Goal: Use online tool/utility: Utilize a website feature to perform a specific function

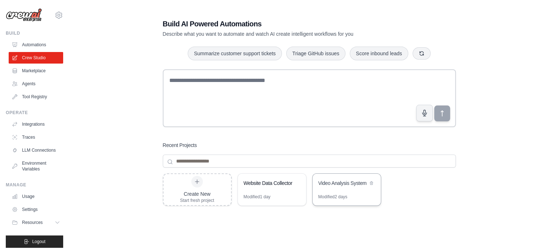
click at [336, 184] on div "Video Analysis System" at bounding box center [342, 182] width 49 height 7
click at [30, 68] on link "Marketplace" at bounding box center [36, 71] width 54 height 12
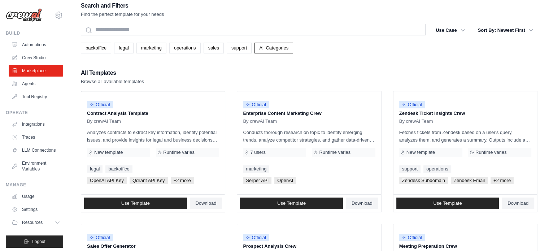
scroll to position [20, 0]
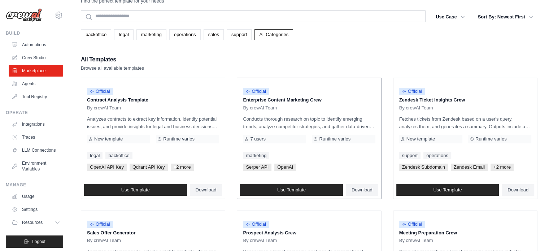
drag, startPoint x: 327, startPoint y: 86, endPoint x: 282, endPoint y: 138, distance: 69.3
click at [282, 138] on div "7 users" at bounding box center [274, 139] width 63 height 9
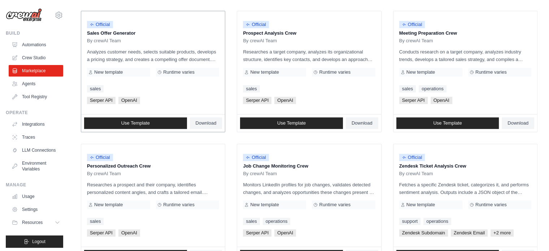
scroll to position [217, 0]
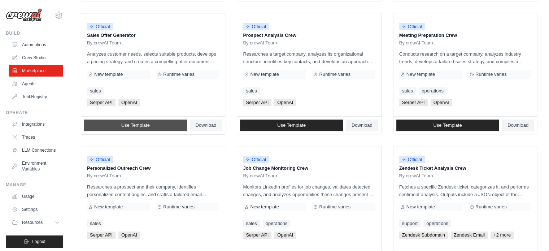
click at [138, 125] on span "Use Template" at bounding box center [135, 125] width 29 height 6
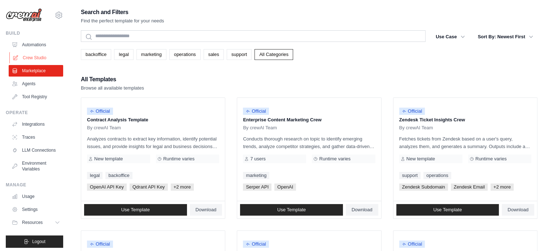
click at [38, 57] on link "Crew Studio" at bounding box center [36, 58] width 54 height 12
click at [31, 56] on link "Crew Studio" at bounding box center [36, 58] width 54 height 12
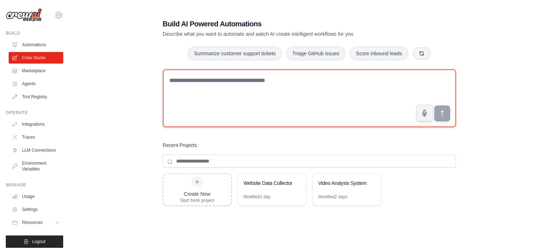
click at [277, 82] on textarea at bounding box center [309, 98] width 293 height 58
click at [268, 92] on textarea at bounding box center [309, 98] width 293 height 58
click at [248, 82] on textarea at bounding box center [309, 98] width 293 height 58
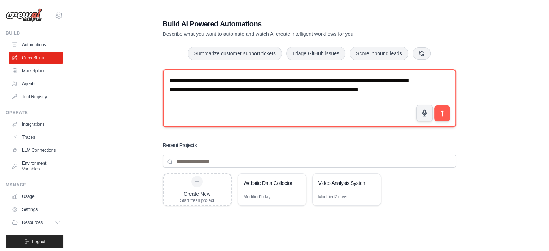
click at [274, 79] on textarea "**********" at bounding box center [309, 98] width 293 height 58
click at [324, 101] on textarea "**********" at bounding box center [309, 98] width 293 height 58
type textarea "**********"
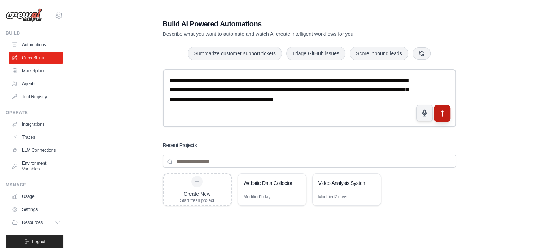
click at [446, 112] on button "submit" at bounding box center [441, 113] width 17 height 17
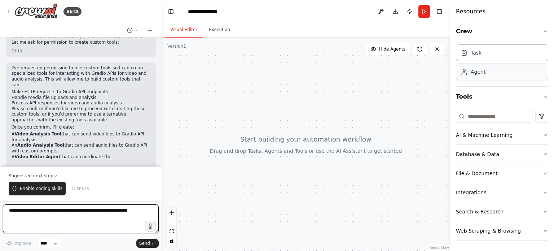
scroll to position [231, 0]
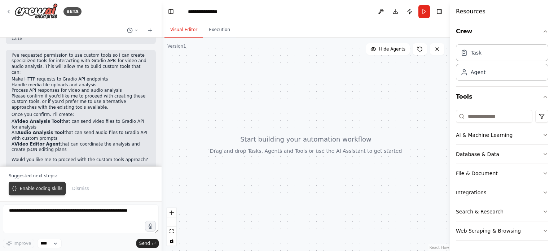
click at [48, 187] on span "Enable coding skills" at bounding box center [41, 189] width 43 height 6
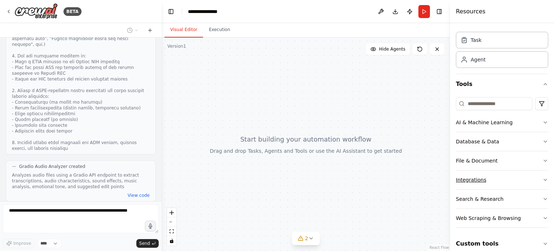
scroll to position [25, 0]
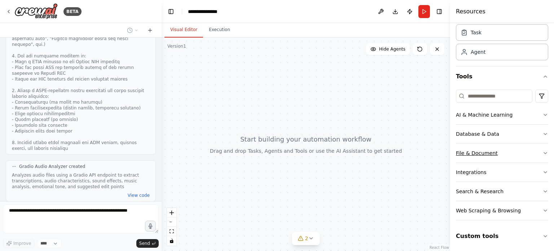
click at [536, 151] on button "File & Document" at bounding box center [502, 153] width 92 height 19
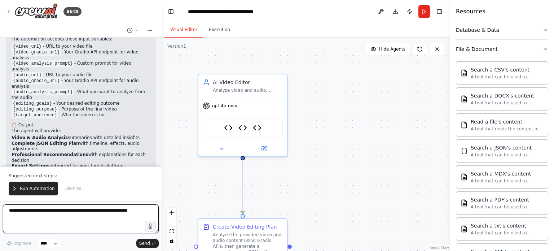
scroll to position [1804, 0]
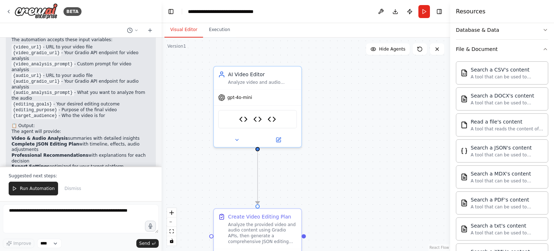
drag, startPoint x: 311, startPoint y: 192, endPoint x: 325, endPoint y: 182, distance: 16.5
click at [325, 182] on div ".deletable-edge-delete-btn { width: 20px; height: 20px; border: 0px solid #ffff…" at bounding box center [306, 144] width 289 height 213
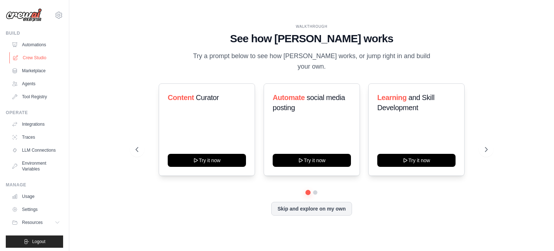
click at [37, 56] on link "Crew Studio" at bounding box center [36, 58] width 54 height 12
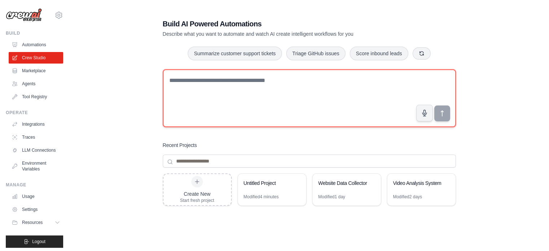
click at [232, 95] on textarea at bounding box center [309, 98] width 293 height 58
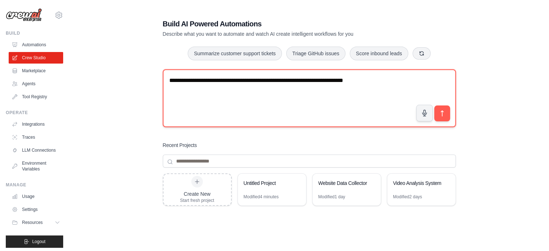
drag, startPoint x: 330, startPoint y: 78, endPoint x: 309, endPoint y: 77, distance: 21.0
click at [309, 77] on textarea "**********" at bounding box center [309, 98] width 293 height 58
click at [361, 78] on textarea "**********" at bounding box center [309, 98] width 293 height 58
click at [407, 82] on textarea "**********" at bounding box center [309, 98] width 293 height 58
click at [331, 86] on textarea "**********" at bounding box center [309, 98] width 293 height 58
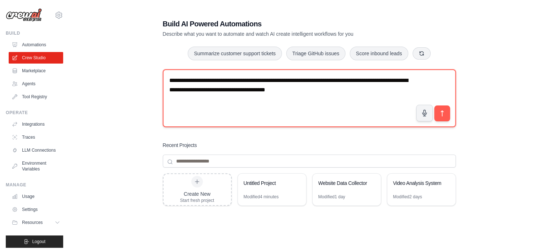
click at [327, 89] on textarea "**********" at bounding box center [309, 98] width 293 height 58
type textarea "**********"
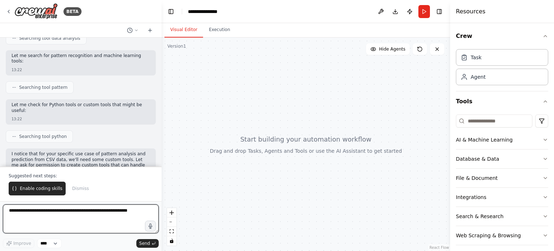
scroll to position [188, 0]
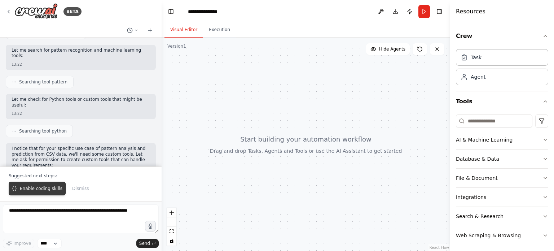
click at [26, 191] on span "Enable coding skills" at bounding box center [41, 189] width 43 height 6
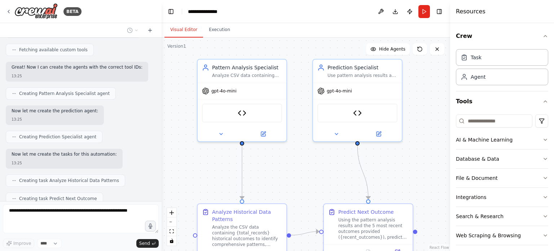
scroll to position [1283, 0]
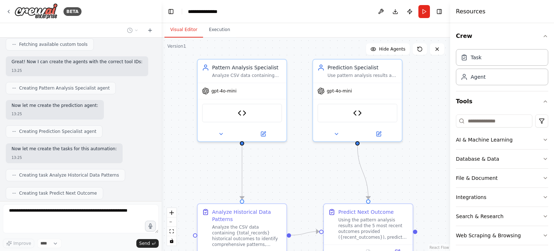
drag, startPoint x: 286, startPoint y: 192, endPoint x: 284, endPoint y: 171, distance: 20.6
click at [284, 171] on div ".deletable-edge-delete-btn { width: 20px; height: 20px; border: 0px solid #ffff…" at bounding box center [306, 144] width 289 height 213
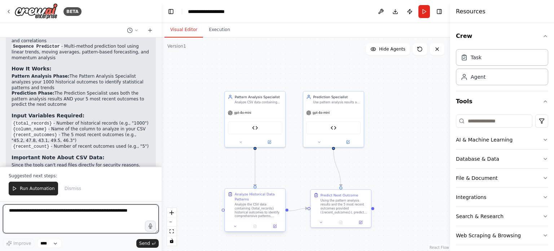
scroll to position [1604, 0]
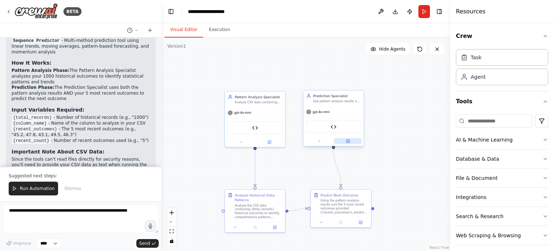
click at [350, 142] on button at bounding box center [348, 141] width 28 height 6
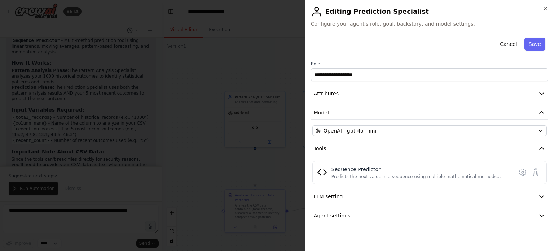
click at [272, 85] on div at bounding box center [277, 125] width 554 height 251
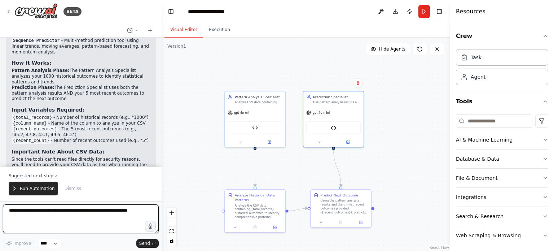
click at [126, 223] on textarea at bounding box center [81, 218] width 156 height 29
paste textarea "**********"
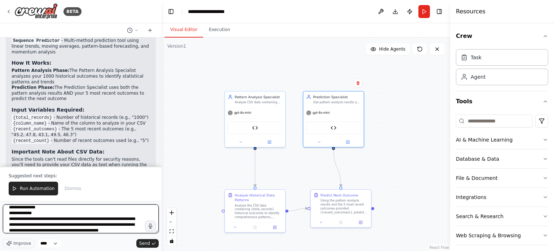
scroll to position [32, 0]
type textarea "**********"
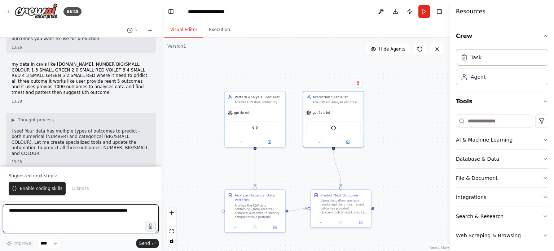
scroll to position [1795, 0]
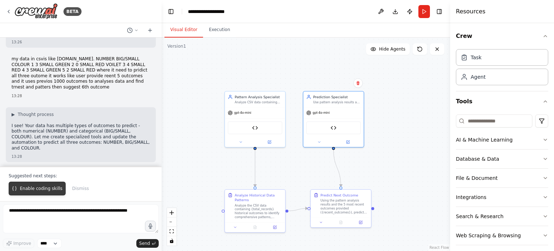
click at [30, 188] on span "Enable coding skills" at bounding box center [41, 189] width 43 height 6
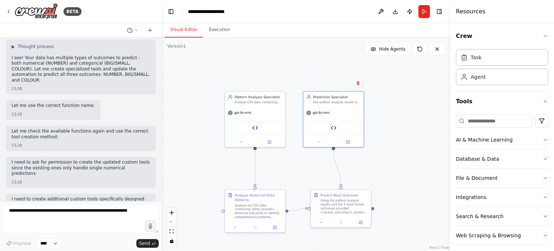
scroll to position [1868, 0]
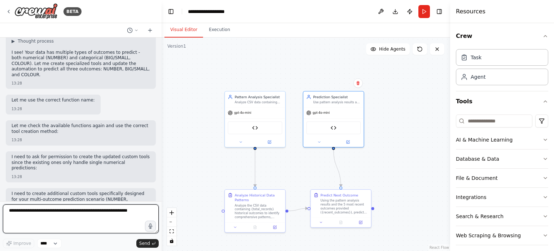
click at [58, 219] on textarea at bounding box center [81, 218] width 156 height 29
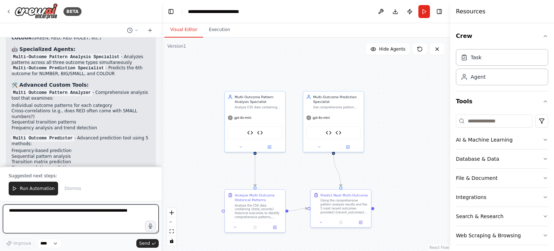
scroll to position [3170, 0]
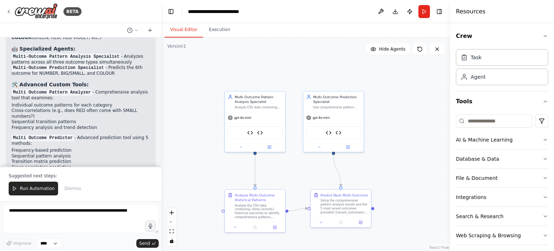
drag, startPoint x: 59, startPoint y: 114, endPoint x: 128, endPoint y: 147, distance: 77.0
click at [128, 147] on div "Perfect! I've completely updated your automation to handle your specific multi-…" at bounding box center [81, 159] width 139 height 371
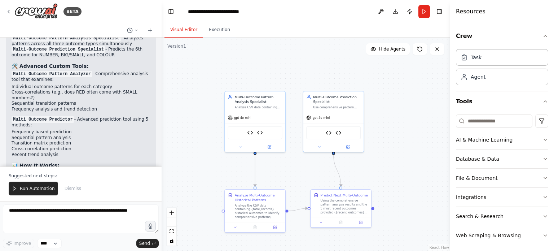
scroll to position [3190, 0]
drag, startPoint x: 47, startPoint y: 89, endPoint x: 13, endPoint y: 89, distance: 33.9
click at [13, 227] on code "{recent_count}" at bounding box center [31, 230] width 39 height 6
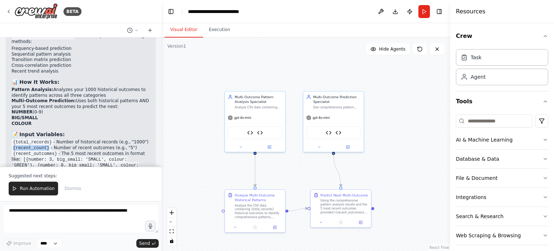
scroll to position [3284, 0]
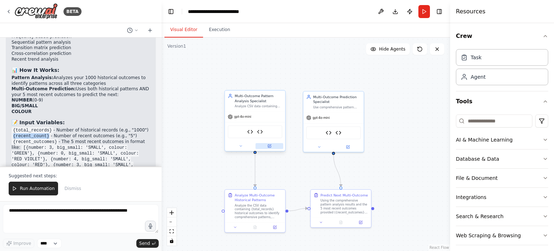
click at [267, 147] on button at bounding box center [270, 146] width 28 height 6
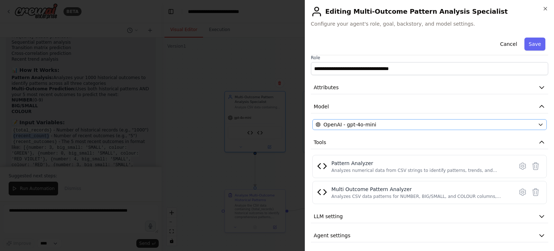
scroll to position [8, 0]
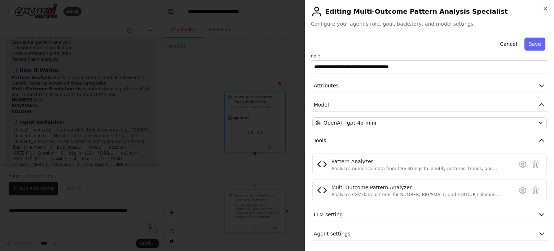
click at [262, 122] on div at bounding box center [277, 125] width 554 height 251
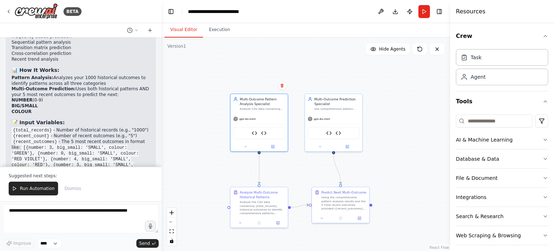
click at [216, 163] on div ".deletable-edge-delete-btn { width: 20px; height: 20px; border: 0px solid #ffff…" at bounding box center [306, 144] width 289 height 213
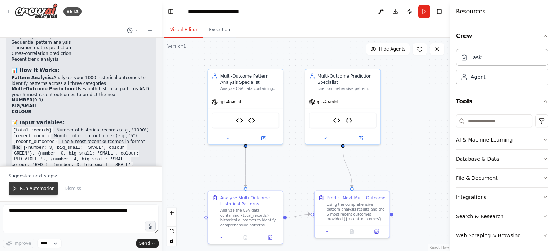
click at [31, 185] on button "Run Automation" at bounding box center [33, 189] width 49 height 14
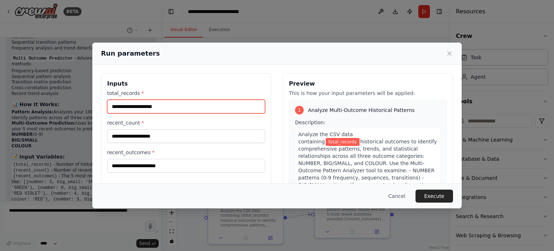
click at [143, 105] on input "total_records *" at bounding box center [186, 107] width 158 height 14
click at [171, 107] on input "total_records *" at bounding box center [186, 107] width 158 height 14
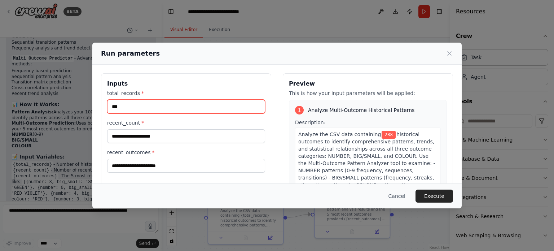
type input "***"
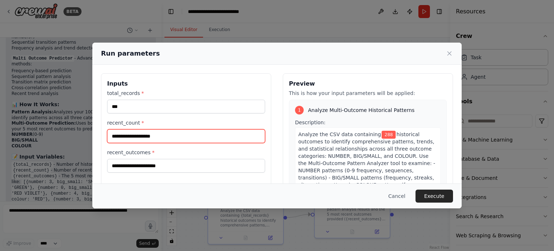
click at [158, 138] on input "recent_count *" at bounding box center [186, 136] width 158 height 14
type input "*"
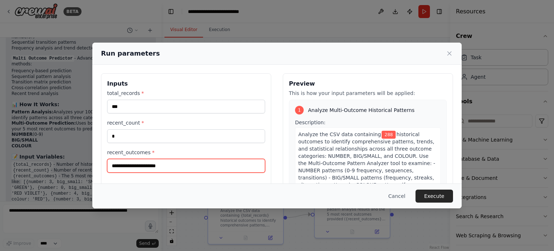
click at [157, 166] on input "recent_outcomes *" at bounding box center [186, 166] width 158 height 14
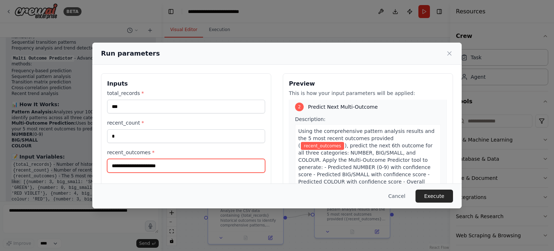
scroll to position [212, 0]
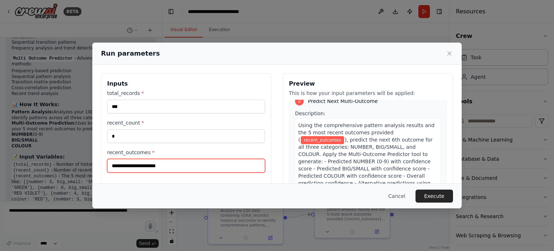
click at [134, 163] on input "recent_outcomes *" at bounding box center [186, 166] width 158 height 14
click at [191, 169] on input "recent_outcomes *" at bounding box center [186, 166] width 158 height 14
paste input "**********"
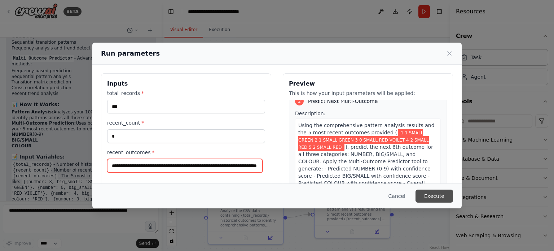
type input "**********"
click at [430, 192] on button "Execute" at bounding box center [435, 195] width 38 height 13
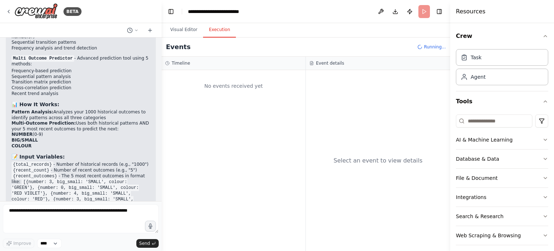
click at [218, 30] on button "Execution" at bounding box center [219, 29] width 33 height 15
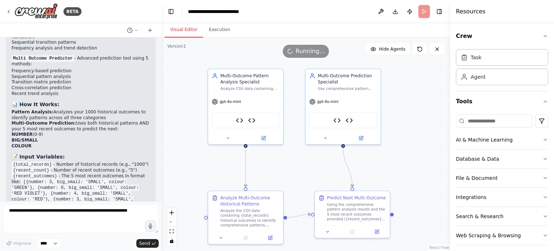
click at [182, 30] on button "Visual Editor" at bounding box center [184, 29] width 39 height 15
click at [211, 29] on button "Execution" at bounding box center [219, 29] width 33 height 15
click at [182, 30] on button "Visual Editor" at bounding box center [184, 29] width 39 height 15
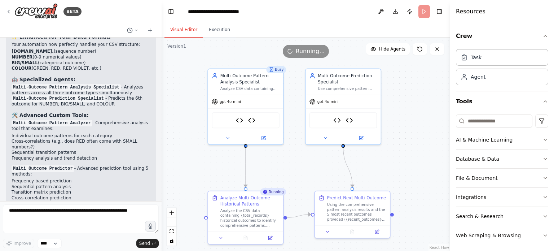
scroll to position [3140, 0]
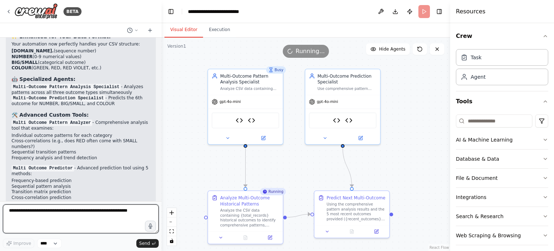
click at [62, 221] on textarea at bounding box center [81, 218] width 156 height 29
type textarea "**********"
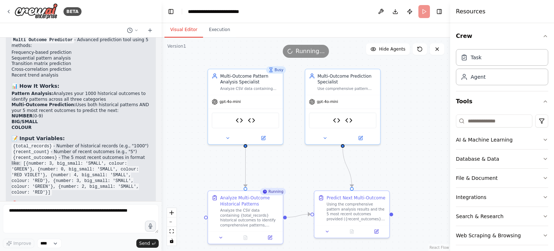
scroll to position [3293, 0]
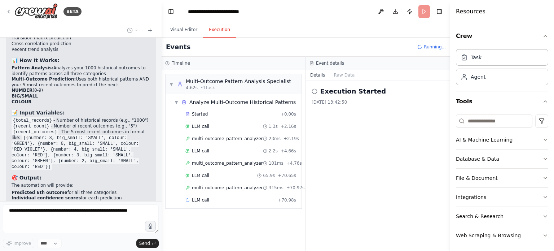
click at [209, 27] on button "Execution" at bounding box center [219, 29] width 33 height 15
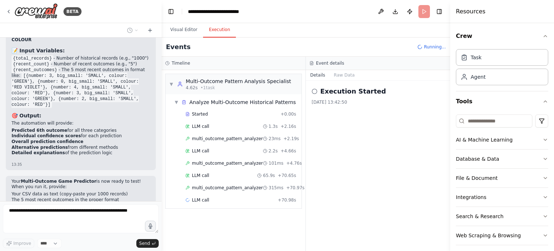
scroll to position [3361, 0]
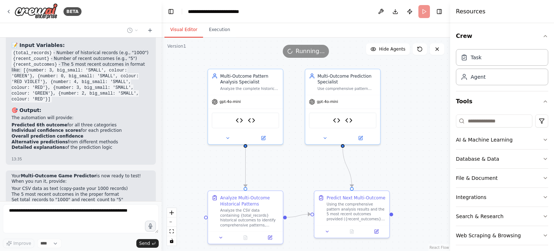
click at [183, 29] on button "Visual Editor" at bounding box center [184, 29] width 39 height 15
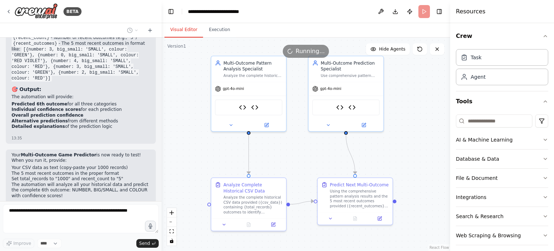
drag, startPoint x: 299, startPoint y: 173, endPoint x: 302, endPoint y: 160, distance: 13.4
click at [302, 160] on div ".deletable-edge-delete-btn { width: 20px; height: 20px; border: 0px solid #ffff…" at bounding box center [306, 144] width 289 height 213
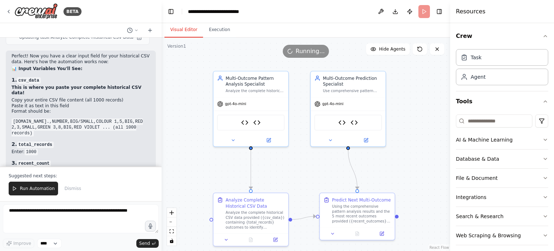
scroll to position [3673, 0]
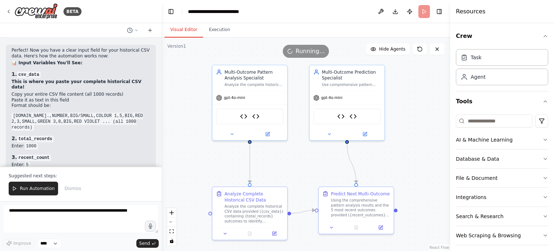
drag, startPoint x: 331, startPoint y: 166, endPoint x: 332, endPoint y: 175, distance: 9.1
click at [332, 175] on div ".deletable-edge-delete-btn { width: 20px; height: 20px; border: 0px solid #ffff…" at bounding box center [306, 144] width 289 height 213
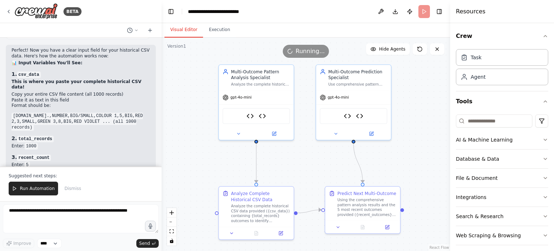
drag, startPoint x: 386, startPoint y: 162, endPoint x: 392, endPoint y: 162, distance: 6.5
click at [392, 162] on div ".deletable-edge-delete-btn { width: 20px; height: 20px; border: 0px solid #ffff…" at bounding box center [306, 144] width 289 height 213
click at [211, 31] on button "Execution" at bounding box center [219, 29] width 33 height 15
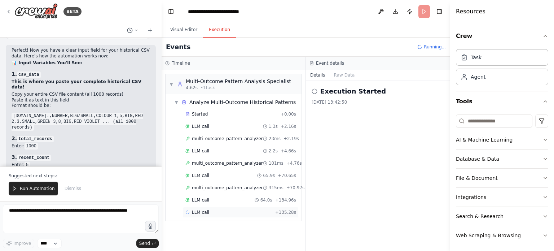
click at [267, 210] on div "LLM call + 135.28s" at bounding box center [241, 212] width 111 height 6
click at [228, 122] on div "LLM call 1.3s + 2.16s" at bounding box center [241, 126] width 116 height 11
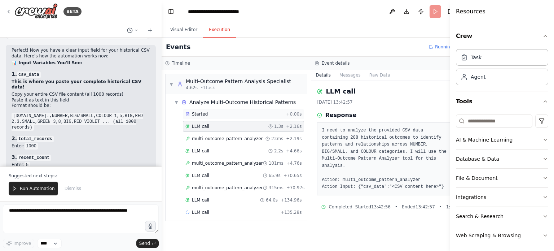
click at [228, 115] on div "Started" at bounding box center [235, 114] width 98 height 6
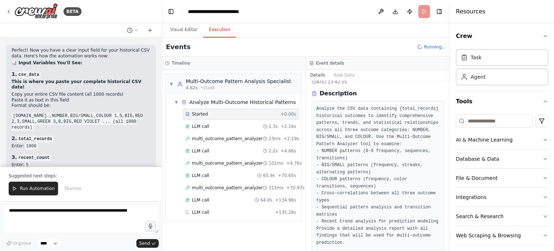
scroll to position [29, 0]
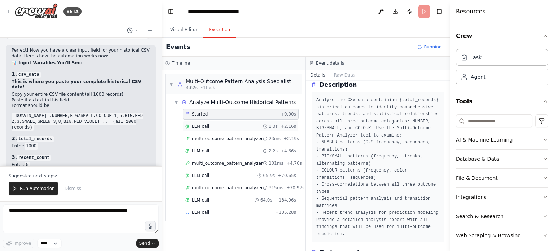
click at [222, 124] on div "LLM call 1.3s + 2.16s" at bounding box center [241, 126] width 111 height 6
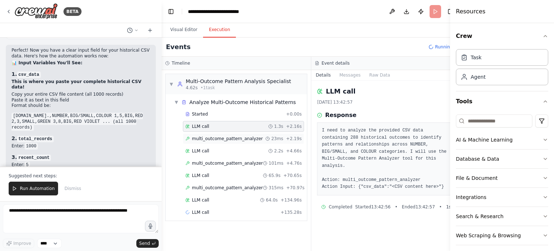
click at [242, 139] on span "multi_outcome_pattern_analyzer" at bounding box center [227, 139] width 71 height 6
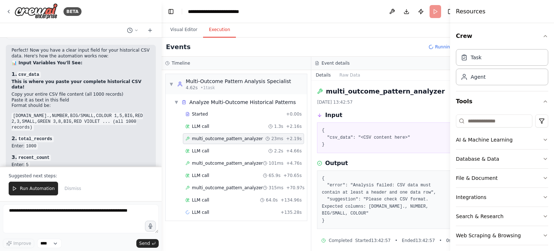
click at [352, 136] on pre "{ "csv_data": "<CSV content here>" }" at bounding box center [386, 137] width 129 height 21
drag, startPoint x: 346, startPoint y: 184, endPoint x: 405, endPoint y: 191, distance: 58.9
click at [405, 191] on pre "{ "error": "Analysis failed: CSV data must contain at least a header and one da…" at bounding box center [386, 199] width 129 height 49
click at [181, 29] on button "Visual Editor" at bounding box center [184, 29] width 39 height 15
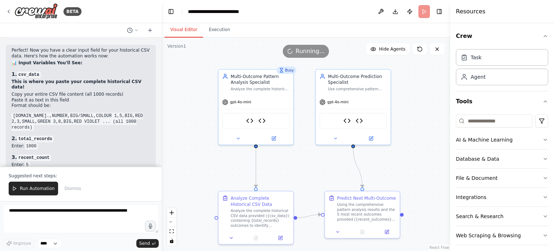
drag, startPoint x: 338, startPoint y: 167, endPoint x: 337, endPoint y: 172, distance: 5.1
click at [337, 172] on div ".deletable-edge-delete-btn { width: 20px; height: 20px; border: 0px solid #ffff…" at bounding box center [306, 144] width 289 height 213
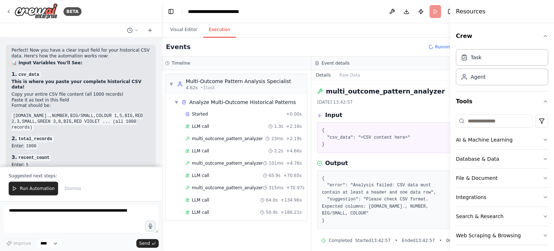
click at [213, 31] on button "Execution" at bounding box center [219, 29] width 33 height 15
click at [211, 211] on div "LLM call 50.9s + 186.21s" at bounding box center [244, 212] width 116 height 6
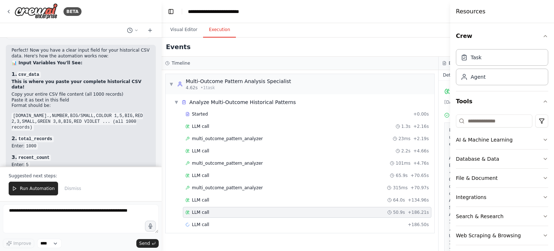
click at [264, 209] on div "LLM call 50.9s + 186.21s" at bounding box center [308, 212] width 244 height 6
click at [289, 197] on div "LLM call 64.0s + 134.96s" at bounding box center [308, 200] width 244 height 6
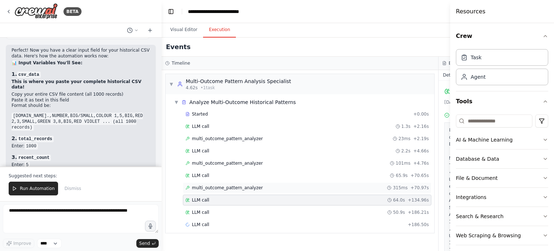
click at [271, 183] on div "multi_outcome_pattern_analyzer 315ms + 70.97s" at bounding box center [307, 187] width 249 height 11
click at [233, 125] on div "LLM call 1.3s + 2.16s" at bounding box center [308, 126] width 244 height 6
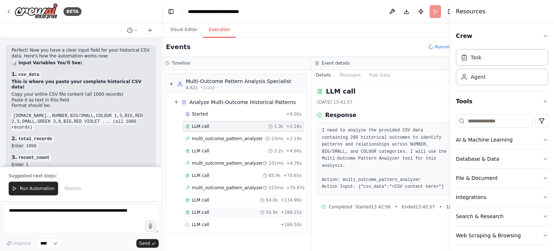
click at [203, 215] on div "LLM call 50.9s + 186.21s" at bounding box center [243, 212] width 121 height 11
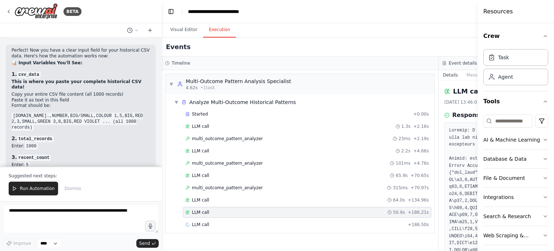
drag, startPoint x: 451, startPoint y: 188, endPoint x: 550, endPoint y: 201, distance: 100.1
click at [550, 201] on div "Resources Crew Task Agent Tools AI & Machine Learning Database & Data File & Do…" at bounding box center [516, 125] width 77 height 251
click at [221, 222] on div "LLM call + 186.50s" at bounding box center [308, 225] width 244 height 6
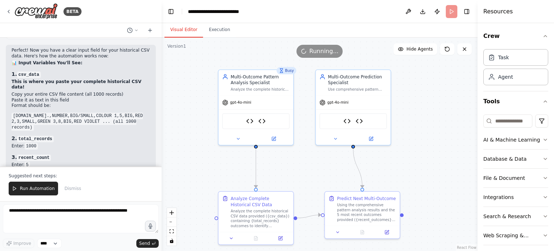
click at [184, 27] on button "Visual Editor" at bounding box center [184, 29] width 39 height 15
click at [310, 55] on div "Running..." at bounding box center [320, 51] width 47 height 13
click at [26, 192] on button "Run Automation" at bounding box center [33, 189] width 49 height 14
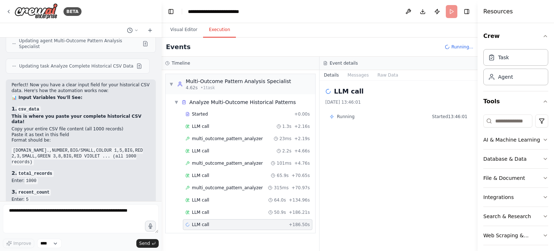
click at [210, 29] on button "Execution" at bounding box center [219, 29] width 33 height 15
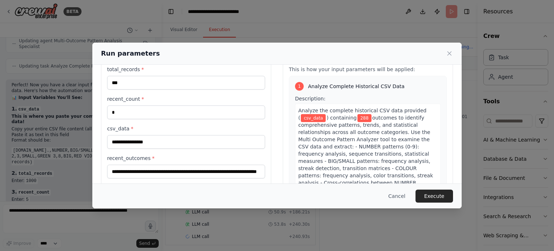
scroll to position [25, 0]
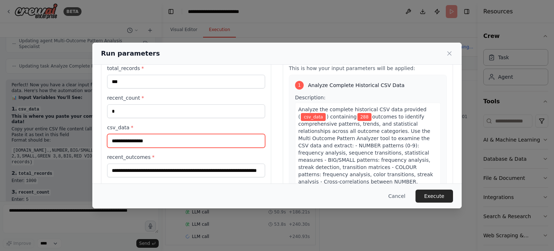
click at [160, 138] on input "csv_data *" at bounding box center [186, 141] width 158 height 14
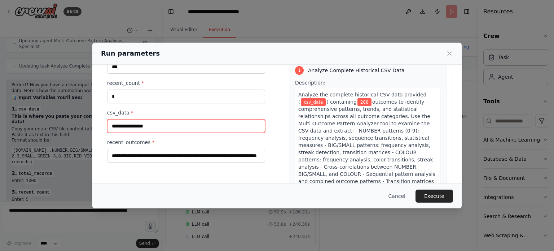
scroll to position [40, 0]
click at [159, 121] on input "csv_data *" at bounding box center [186, 125] width 158 height 14
click at [189, 128] on input "csv_data *" at bounding box center [186, 125] width 158 height 14
paste input "**********"
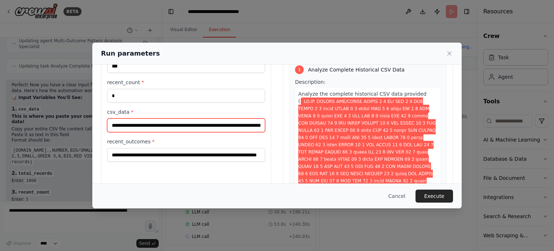
scroll to position [0, 13588]
type input "**********"
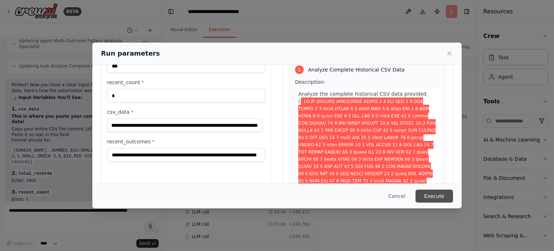
scroll to position [0, 0]
click at [437, 195] on button "Execute" at bounding box center [435, 195] width 38 height 13
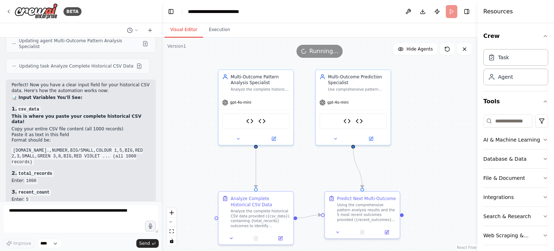
click at [184, 30] on button "Visual Editor" at bounding box center [184, 29] width 39 height 15
click at [212, 27] on button "Execution" at bounding box center [219, 29] width 33 height 15
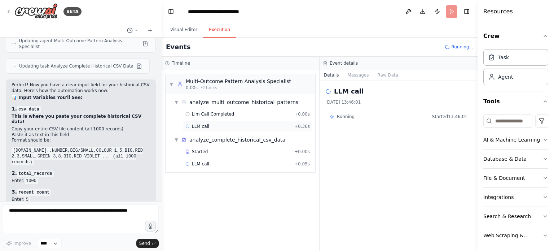
click at [213, 124] on div "LLM call + 0.36s" at bounding box center [248, 126] width 125 height 6
click at [212, 150] on div "Started" at bounding box center [239, 152] width 106 height 6
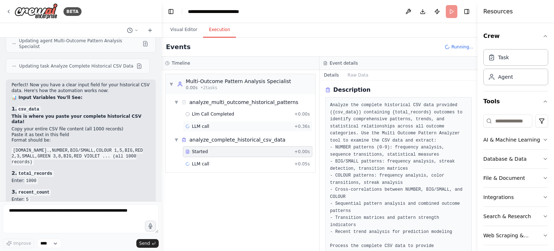
scroll to position [26, 0]
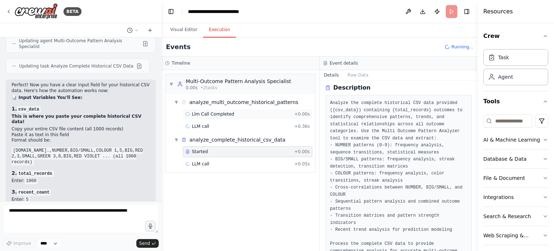
click at [222, 112] on span "Llm Call Completed" at bounding box center [213, 114] width 42 height 6
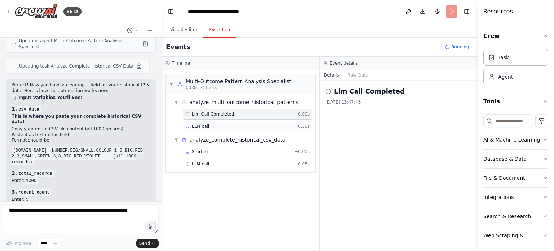
click at [217, 127] on div "LLM call + 0.36s" at bounding box center [248, 126] width 125 height 6
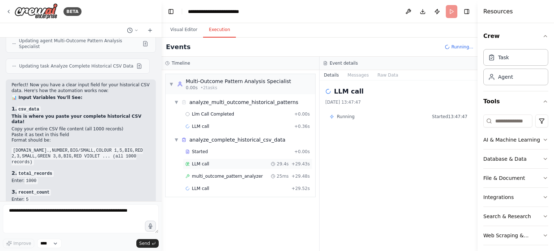
click at [235, 166] on div "LLM call 29.4s + 29.43s" at bounding box center [248, 164] width 125 height 6
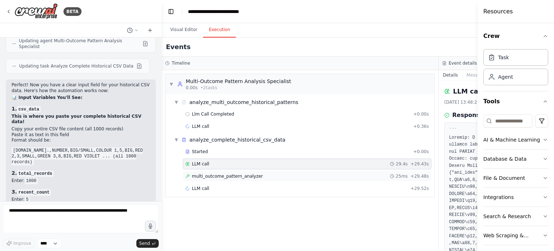
click at [221, 178] on span "multi_outcome_pattern_analyzer" at bounding box center [227, 176] width 71 height 6
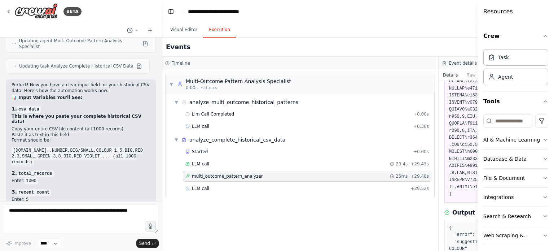
scroll to position [441, 0]
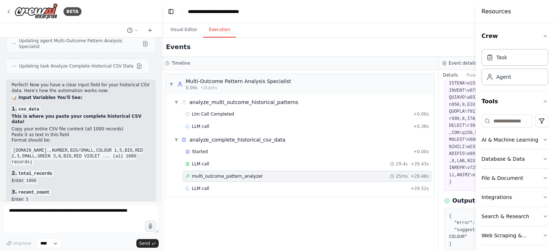
drag, startPoint x: 478, startPoint y: 206, endPoint x: 553, endPoint y: 199, distance: 74.7
click at [553, 199] on div "Resources Crew Task Agent Tools AI & Machine Learning Database & Data File & Do…" at bounding box center [515, 125] width 78 height 251
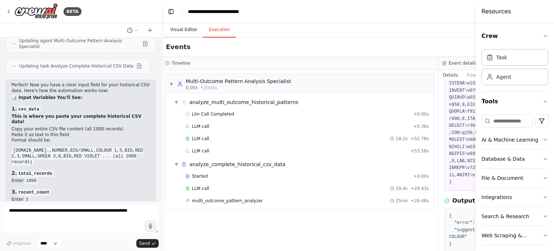
click at [185, 28] on button "Visual Editor" at bounding box center [184, 29] width 39 height 15
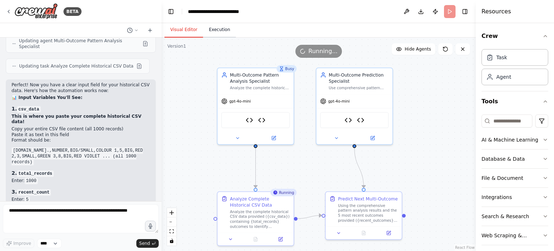
click at [209, 31] on button "Execution" at bounding box center [219, 29] width 33 height 15
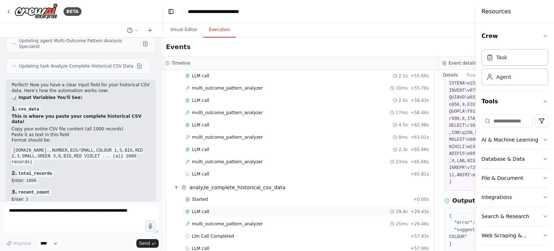
scroll to position [86, 0]
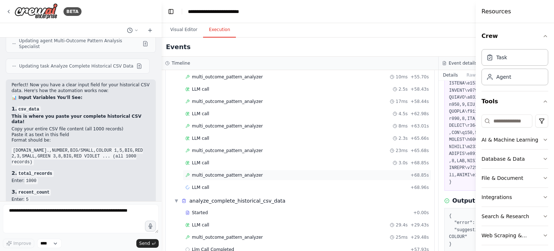
click at [235, 173] on span "multi_outcome_pattern_analyzer" at bounding box center [227, 175] width 71 height 6
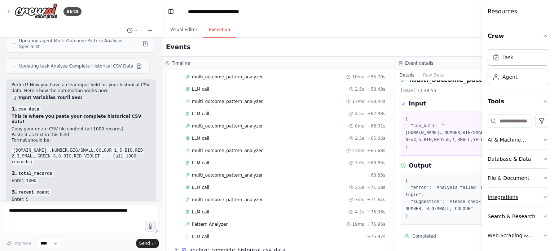
drag, startPoint x: 476, startPoint y: 194, endPoint x: 500, endPoint y: 192, distance: 23.6
click at [500, 192] on div "Resources Crew Task Agent Tools AI & Machine Learning Database & Data File & Do…" at bounding box center [518, 125] width 72 height 251
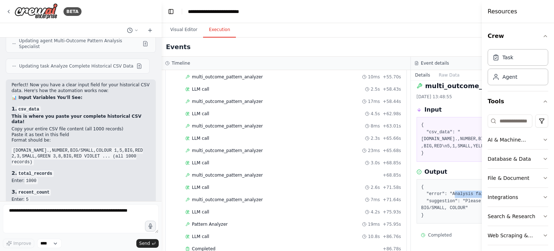
drag, startPoint x: 413, startPoint y: 186, endPoint x: 410, endPoint y: 192, distance: 7.3
click at [422, 192] on pre "{ "error": "Analysis failed: keys must be str, int, float, bool or None, not tu…" at bounding box center [536, 201] width 228 height 35
drag, startPoint x: 483, startPoint y: 167, endPoint x: 496, endPoint y: 167, distance: 13.0
click at [496, 167] on div "Resources Crew Task Agent Tools AI & Machine Learning Database & Data File & Do…" at bounding box center [518, 125] width 72 height 251
click at [450, 179] on div "{ "error": "Analysis failed: keys must be str, int, float, bool or None, not tu…" at bounding box center [536, 201] width 238 height 45
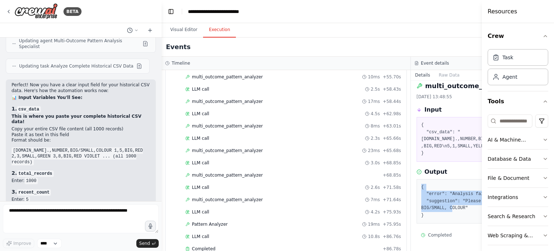
drag, startPoint x: 411, startPoint y: 215, endPoint x: 394, endPoint y: 180, distance: 38.7
click at [417, 180] on div "{ "error": "Analysis failed: keys must be str, int, float, bool or None, not tu…" at bounding box center [536, 201] width 238 height 45
copy pre "{ "error": "Analysis failed: keys must be str, int, float, bool or None, not tu…"
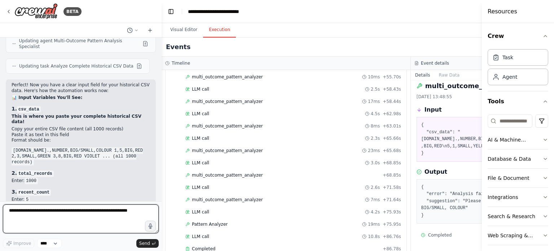
click at [93, 220] on textarea at bounding box center [81, 218] width 156 height 29
type textarea "*"
paste textarea "**********"
type textarea "**********"
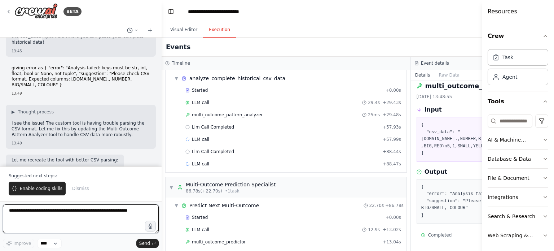
scroll to position [297, 0]
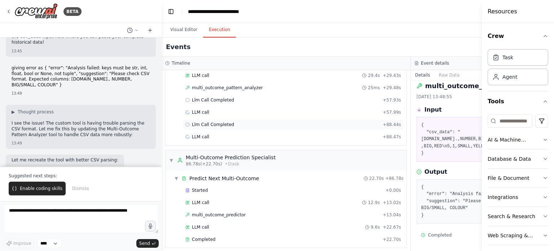
click at [223, 122] on span "Llm Call Completed" at bounding box center [213, 125] width 42 height 6
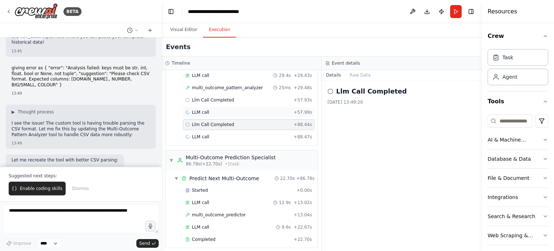
click at [226, 109] on div "LLM call + 57.99s" at bounding box center [249, 112] width 127 height 6
click at [220, 99] on span "Llm Call Completed" at bounding box center [213, 100] width 42 height 6
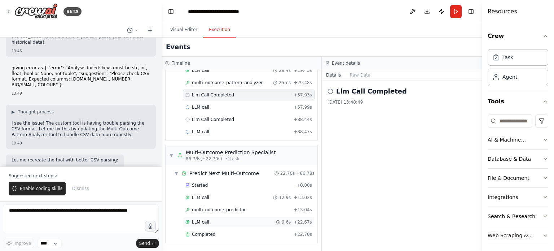
scroll to position [302, 0]
click at [200, 232] on div "Completed + 22.70s" at bounding box center [249, 234] width 132 height 11
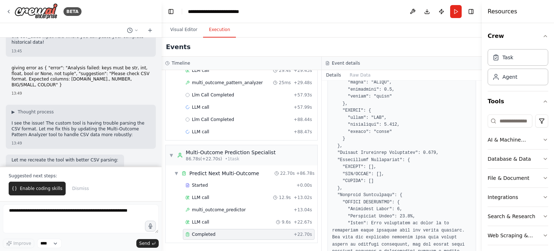
scroll to position [243, 0]
drag, startPoint x: 416, startPoint y: 152, endPoint x: 428, endPoint y: 152, distance: 11.9
click at [428, 152] on pre at bounding box center [401, 229] width 139 height 415
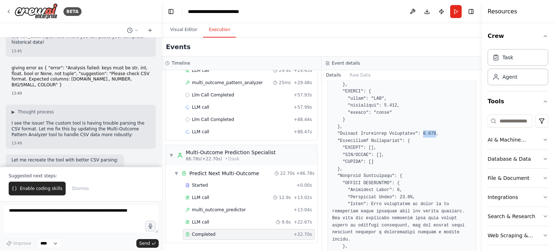
scroll to position [262, 0]
click at [393, 189] on pre at bounding box center [401, 210] width 139 height 415
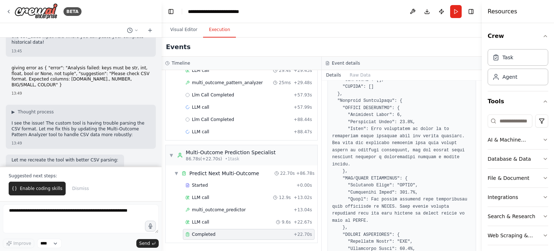
scroll to position [333, 0]
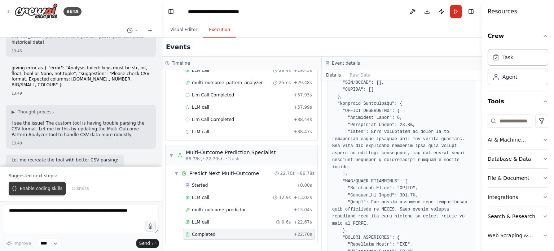
click at [35, 191] on span "Enable coding skills" at bounding box center [41, 189] width 43 height 6
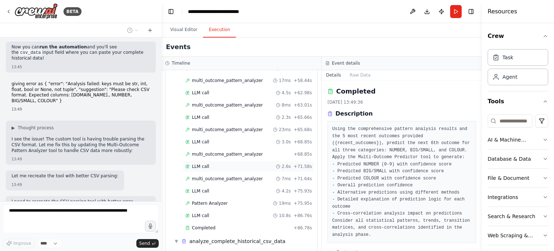
scroll to position [108, 0]
click at [213, 175] on span "multi_outcome_pattern_analyzer" at bounding box center [227, 178] width 71 height 6
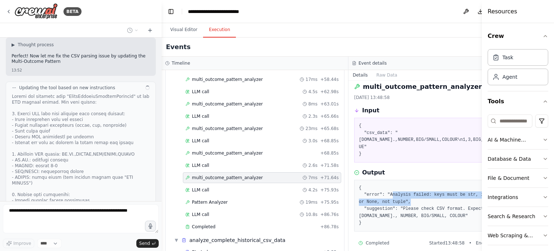
scroll to position [4168, 0]
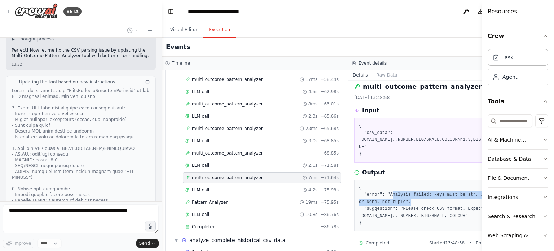
drag, startPoint x: 370, startPoint y: 188, endPoint x: 422, endPoint y: 193, distance: 51.8
click at [422, 193] on pre "{ "error": "Analysis failed: keys must be str, int, float, bool or None, not tu…" at bounding box center [442, 205] width 166 height 42
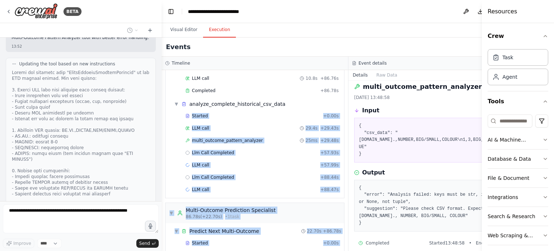
scroll to position [297, 0]
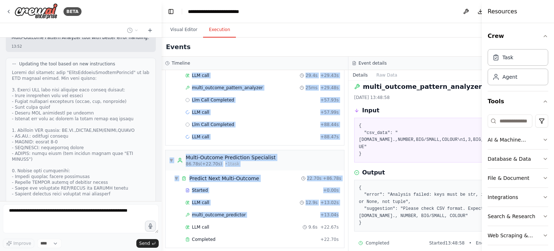
drag, startPoint x: 306, startPoint y: 234, endPoint x: 320, endPoint y: 215, distance: 23.7
click at [320, 215] on div "▼ Multi-Outcome Pattern Analysis Specialist 0.00s (+93.50s) • 2 task s ▼ analyz…" at bounding box center [255, 160] width 187 height 181
click at [304, 143] on div "▼ Multi-Outcome Pattern Analysis Specialist 0.00s (+93.50s) • 2 task s ▼ analyz…" at bounding box center [255, 160] width 187 height 181
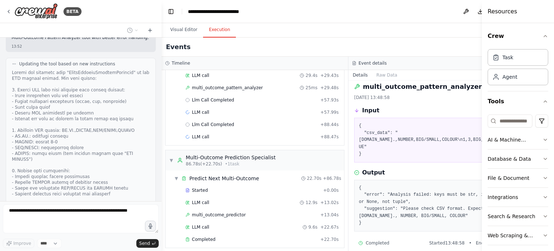
click at [428, 168] on div "Output" at bounding box center [441, 172] width 175 height 9
drag, startPoint x: 483, startPoint y: 32, endPoint x: 544, endPoint y: 30, distance: 61.4
click at [544, 30] on div "Resources Crew Task Agent Tools AI & Machine Learning Database & Data File & Do…" at bounding box center [518, 125] width 72 height 251
drag, startPoint x: 483, startPoint y: 27, endPoint x: 502, endPoint y: 33, distance: 19.9
click at [502, 33] on div "Resources Crew Task Agent Tools AI & Machine Learning Database & Data File & Do…" at bounding box center [518, 125] width 72 height 251
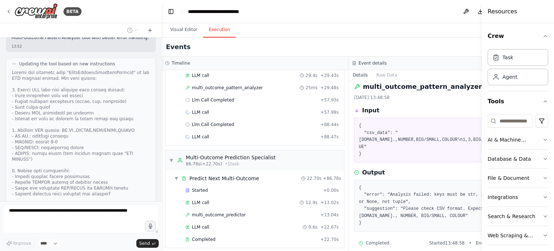
click at [453, 168] on div "Output" at bounding box center [441, 172] width 175 height 9
